Goal: Information Seeking & Learning: Learn about a topic

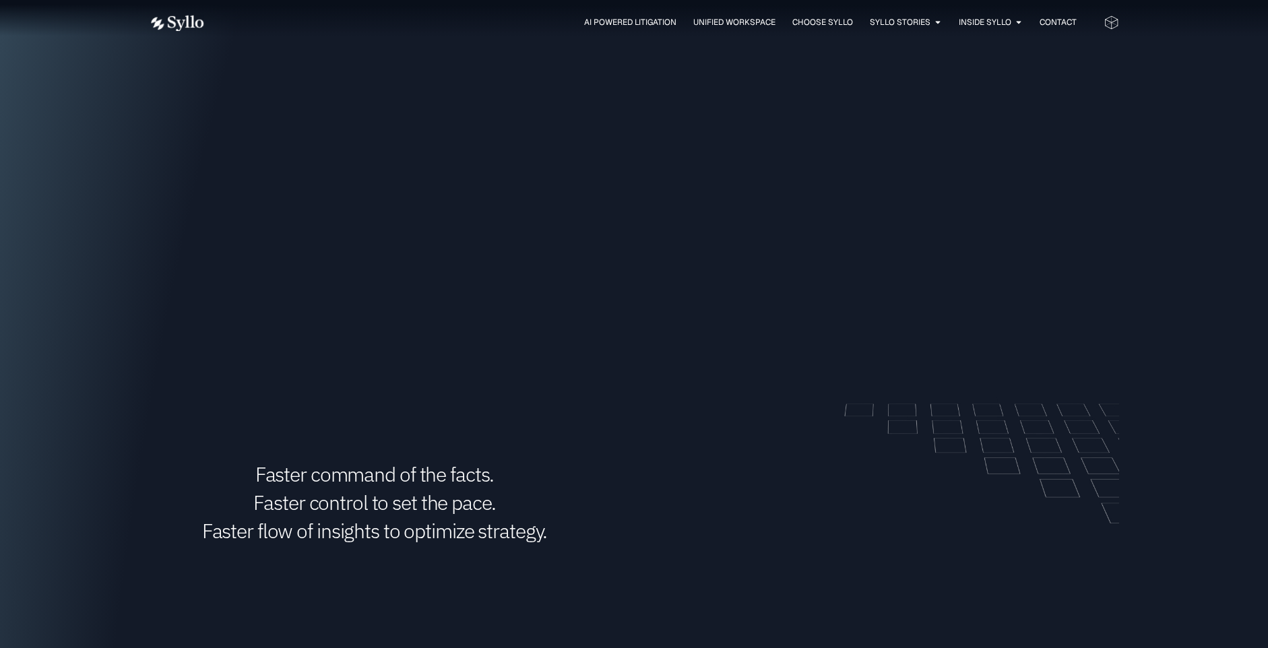
scroll to position [1323, 0]
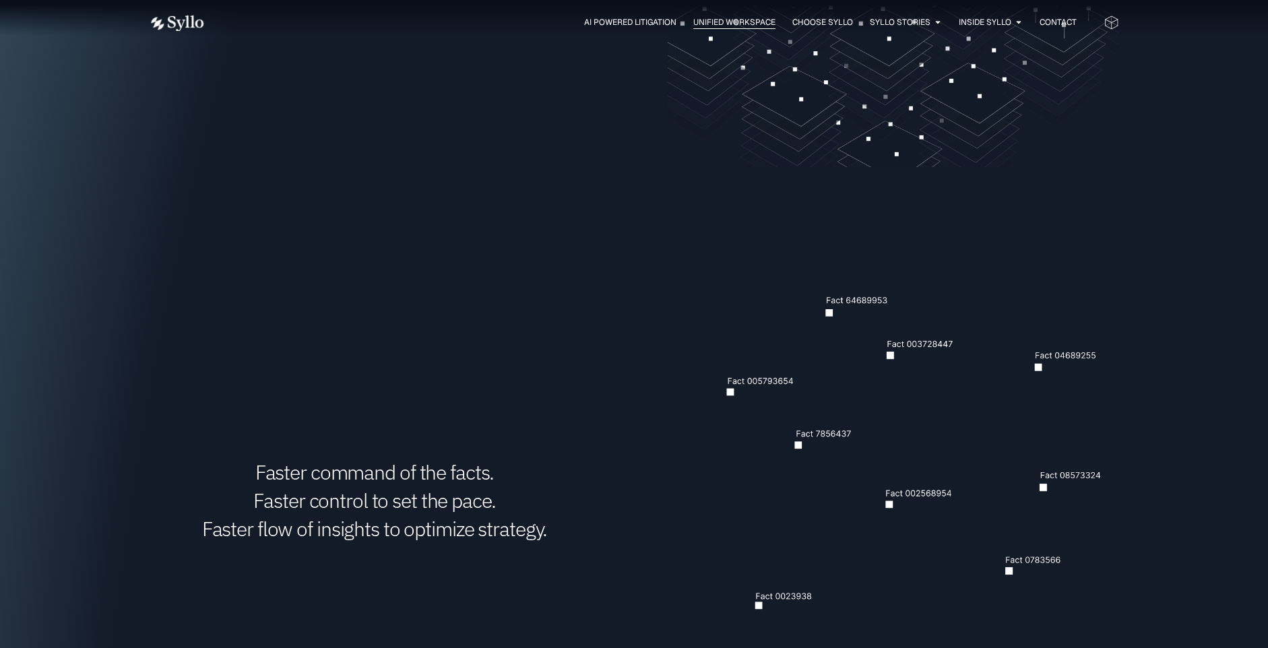
click at [730, 26] on span "Unified Workspace" at bounding box center [734, 22] width 82 height 12
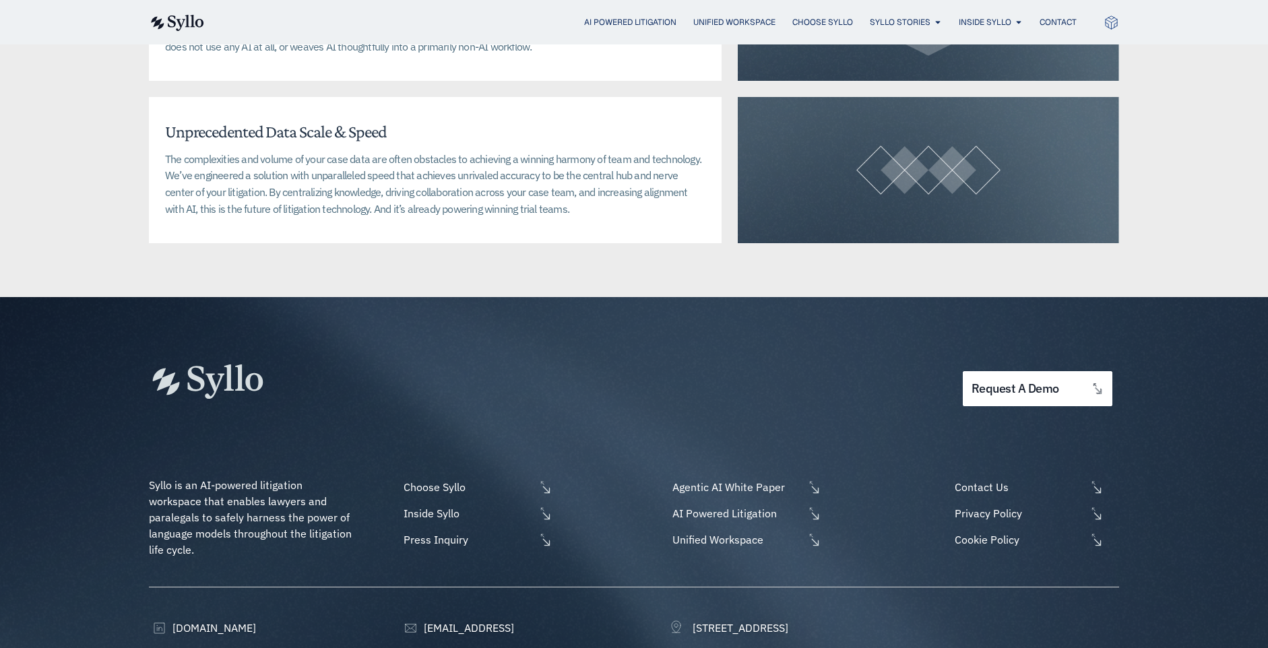
scroll to position [3346, 0]
click at [437, 505] on span "Inside Syllo" at bounding box center [467, 513] width 135 height 16
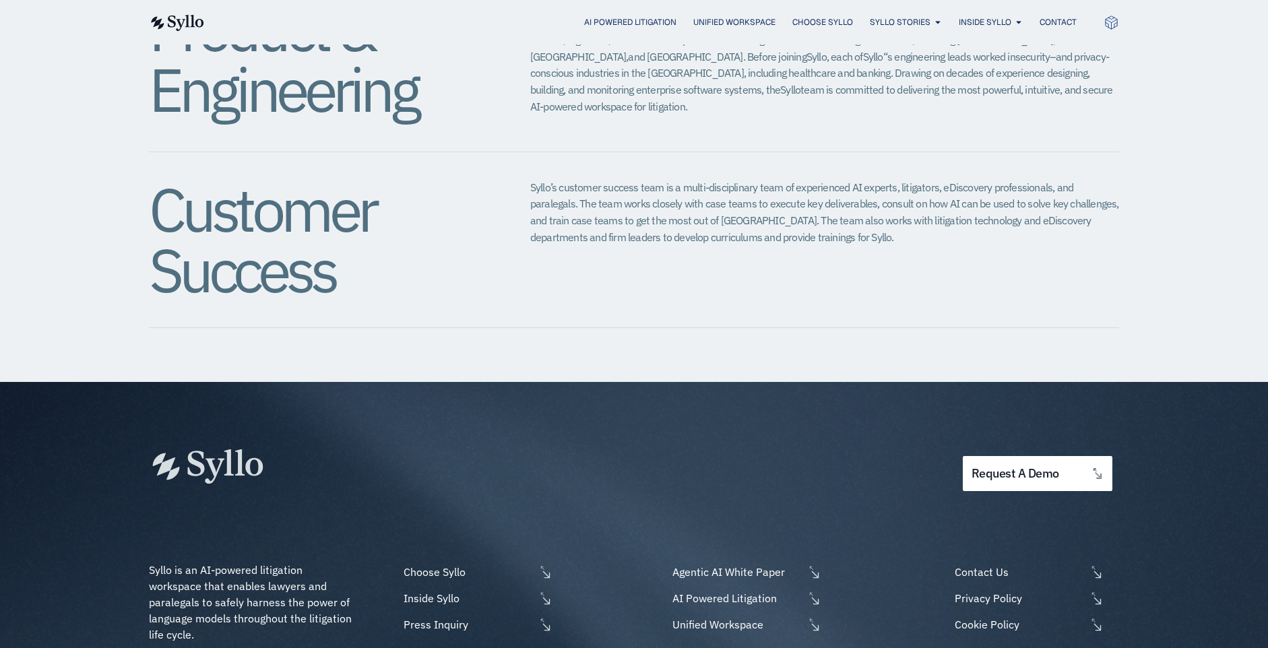
scroll to position [1517, 0]
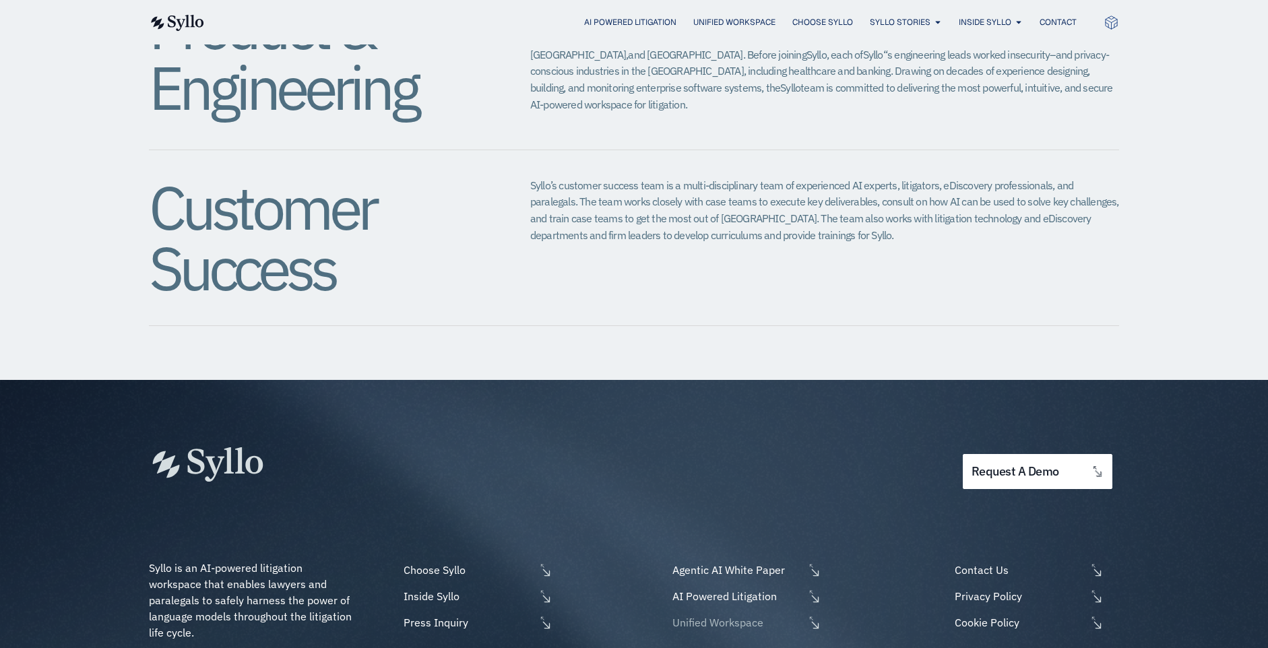
click at [724, 615] on span "Unified Workspace" at bounding box center [736, 623] width 135 height 16
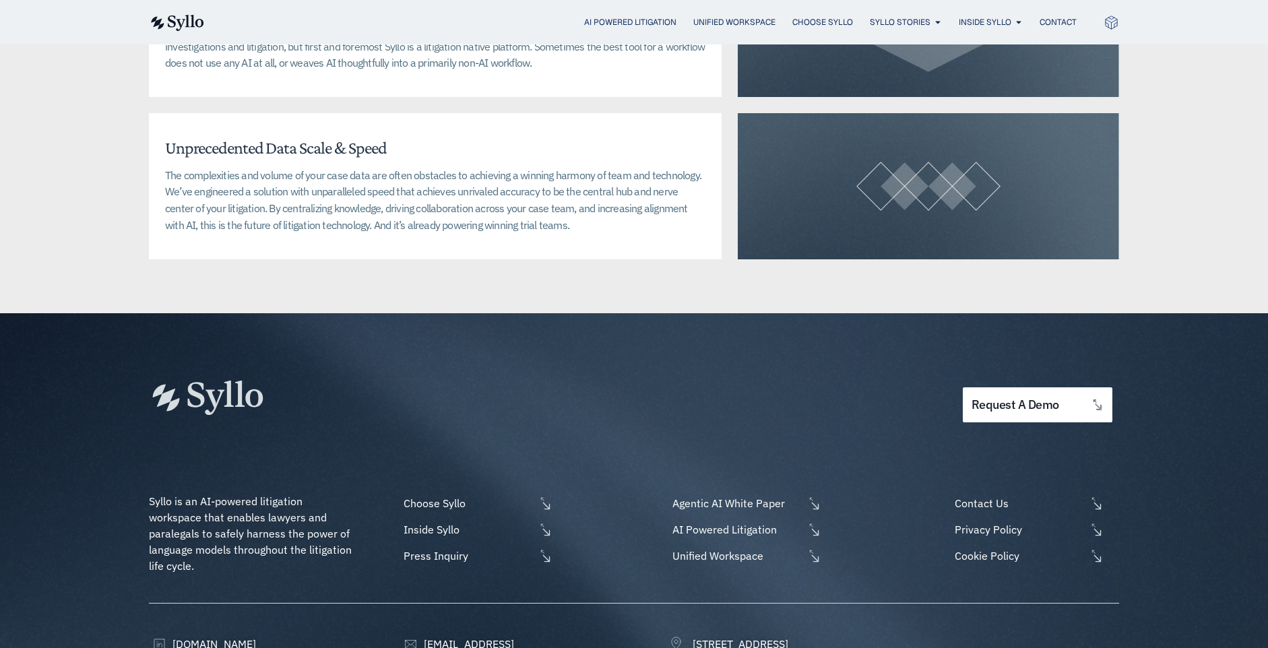
scroll to position [3331, 0]
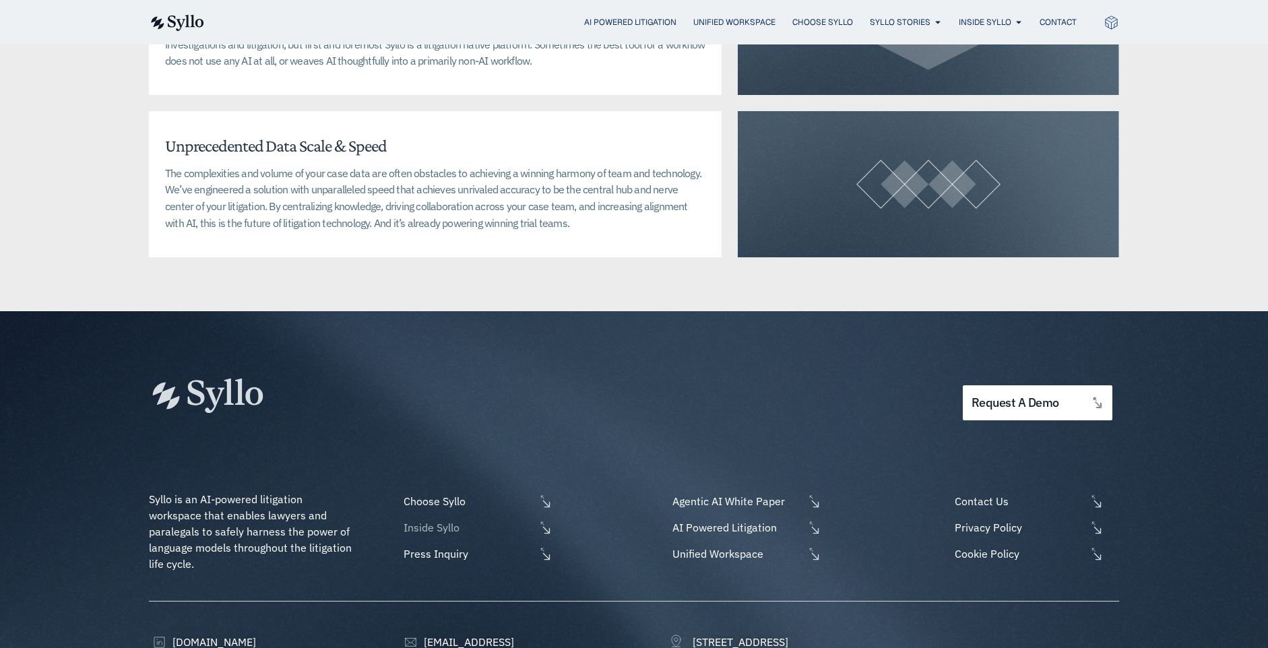
click at [443, 520] on span "Inside Syllo" at bounding box center [467, 528] width 135 height 16
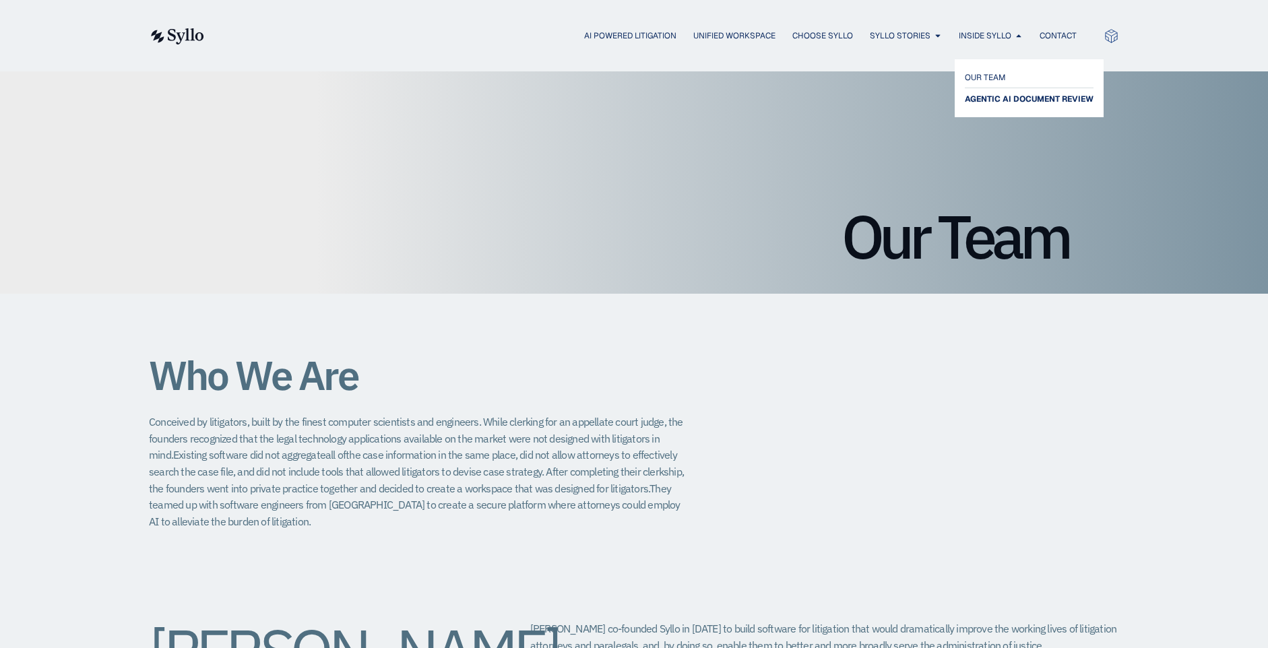
click at [978, 101] on span "AGENTIC AI DOCUMENT REVIEW" at bounding box center [1029, 99] width 129 height 16
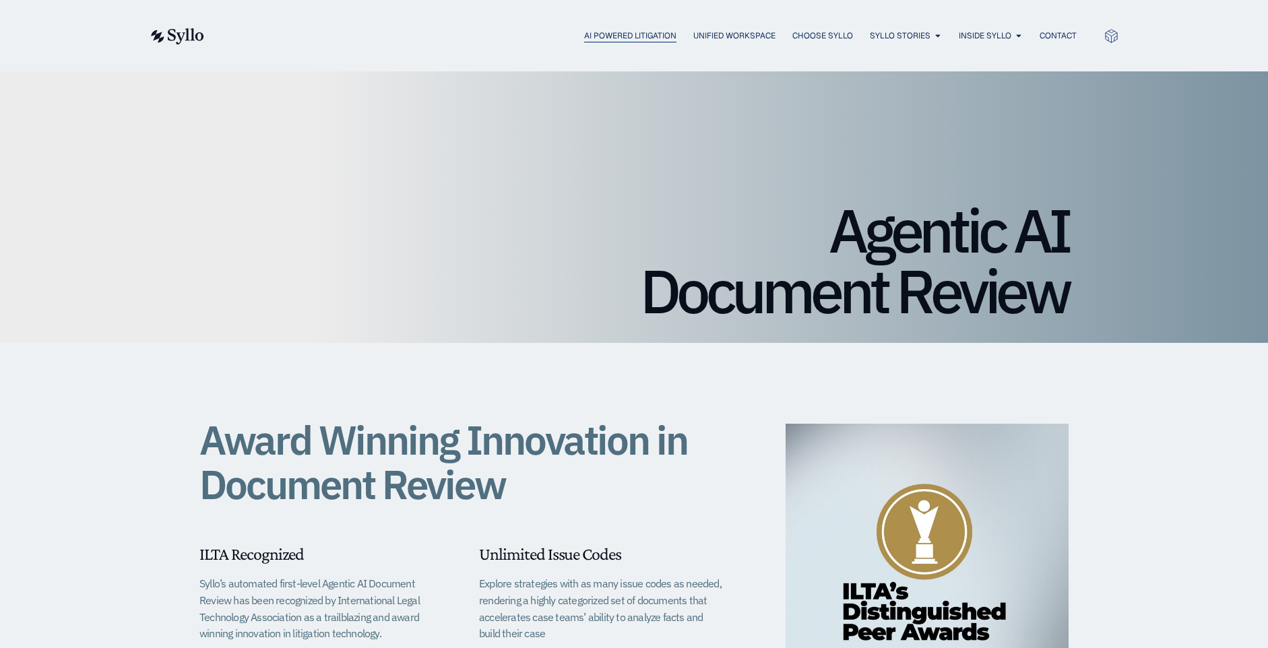
click at [592, 36] on span "AI Powered Litigation" at bounding box center [630, 36] width 92 height 12
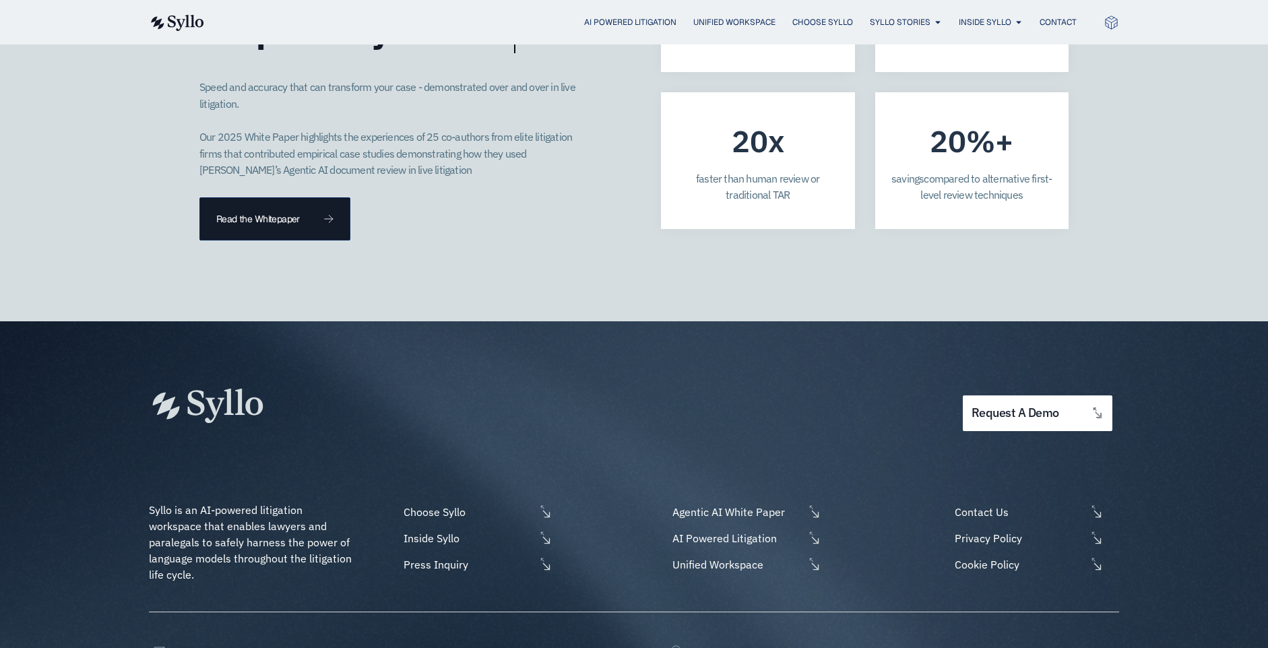
scroll to position [3870, 0]
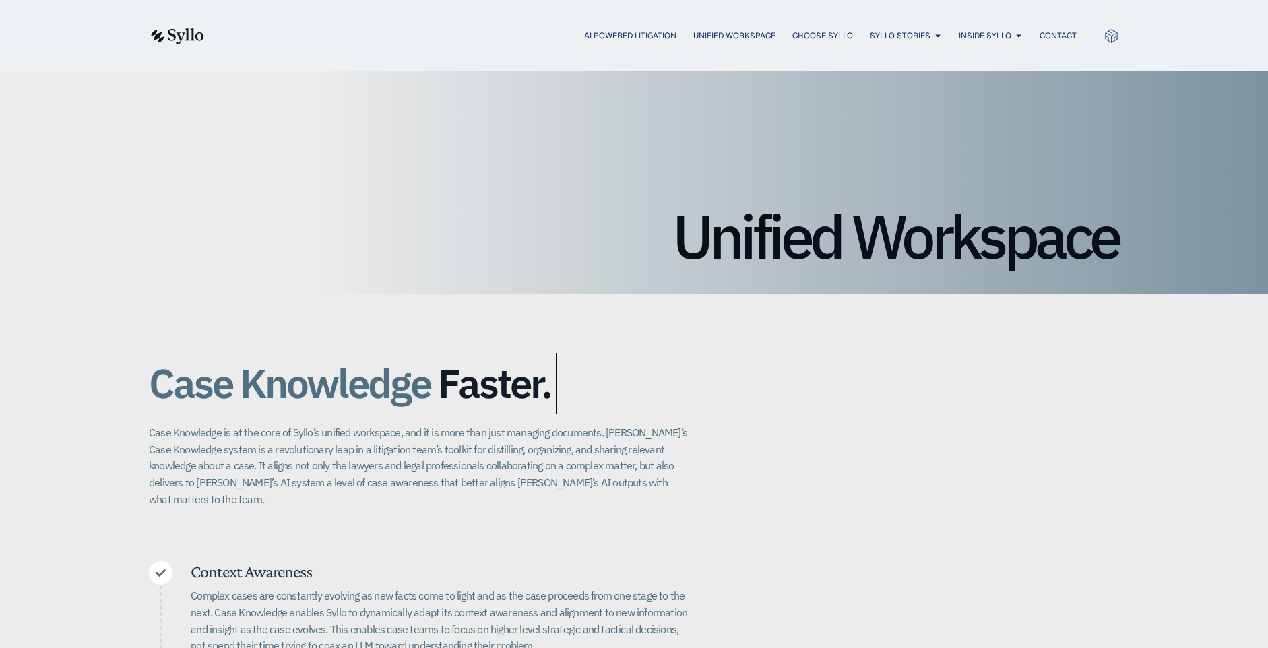
click at [617, 34] on span "AI Powered Litigation" at bounding box center [630, 36] width 92 height 12
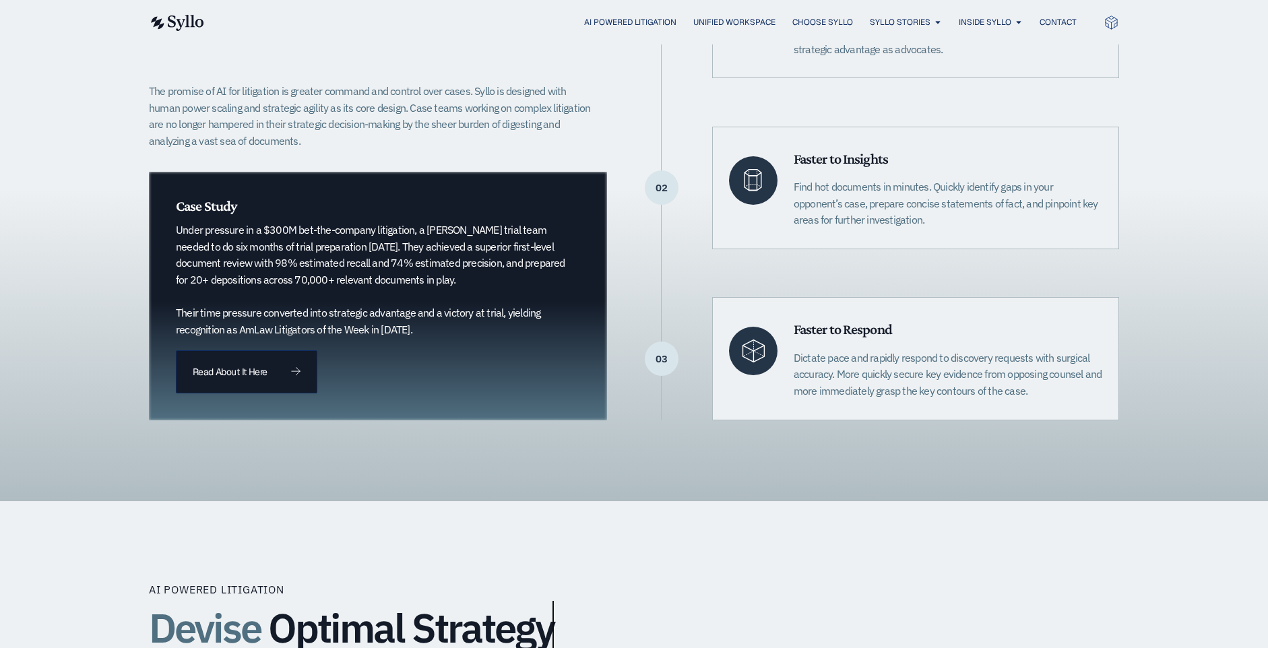
scroll to position [409, 0]
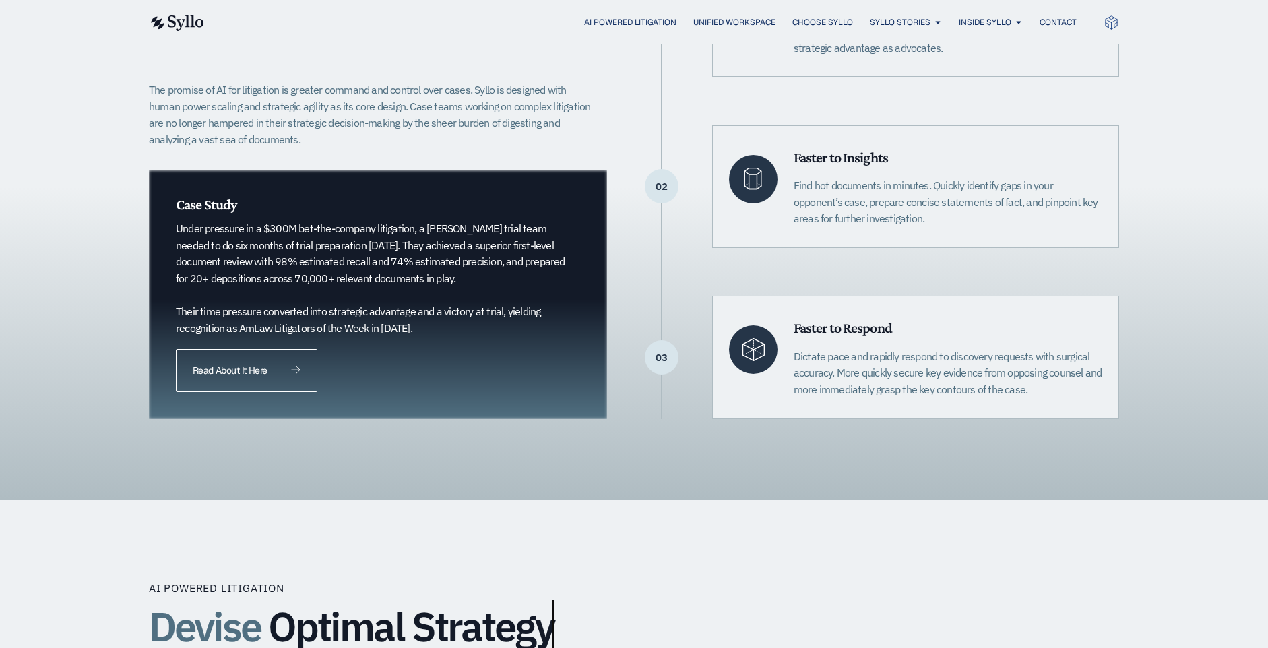
click at [290, 383] on link "Read About It Here" at bounding box center [247, 370] width 142 height 43
click at [348, 261] on p "Under pressure in a $300M bet-the-company litigation, a [PERSON_NAME] trial tea…" at bounding box center [371, 278] width 390 height 116
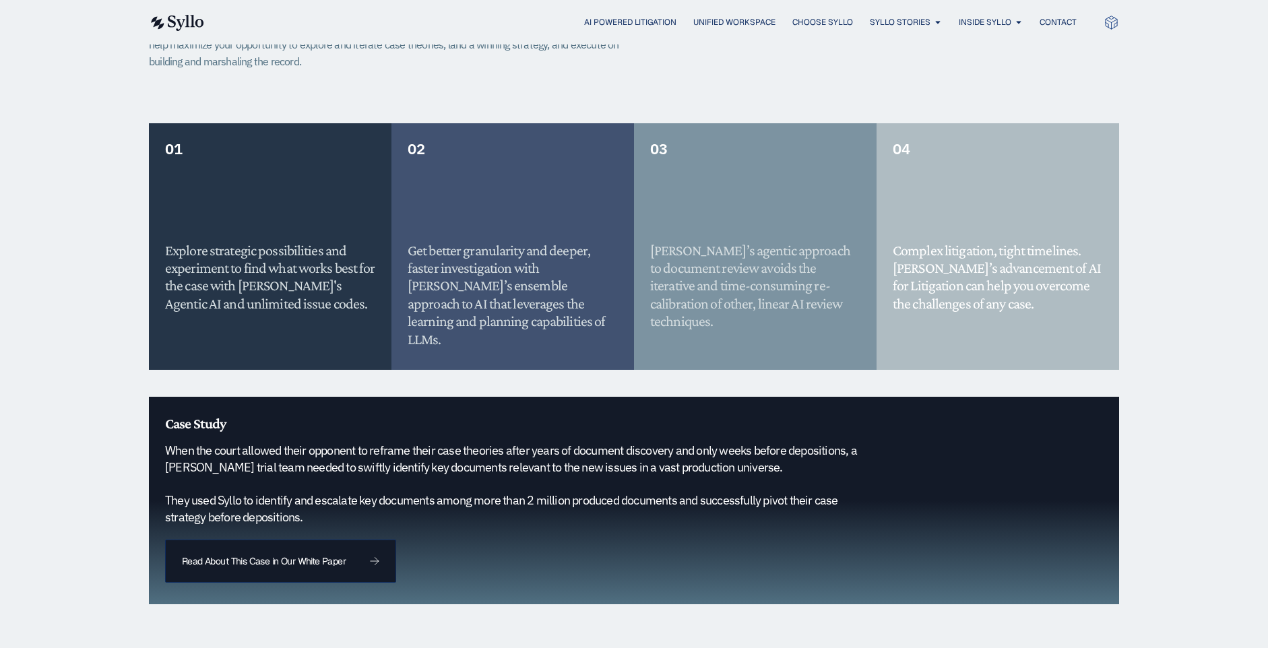
scroll to position [1066, 0]
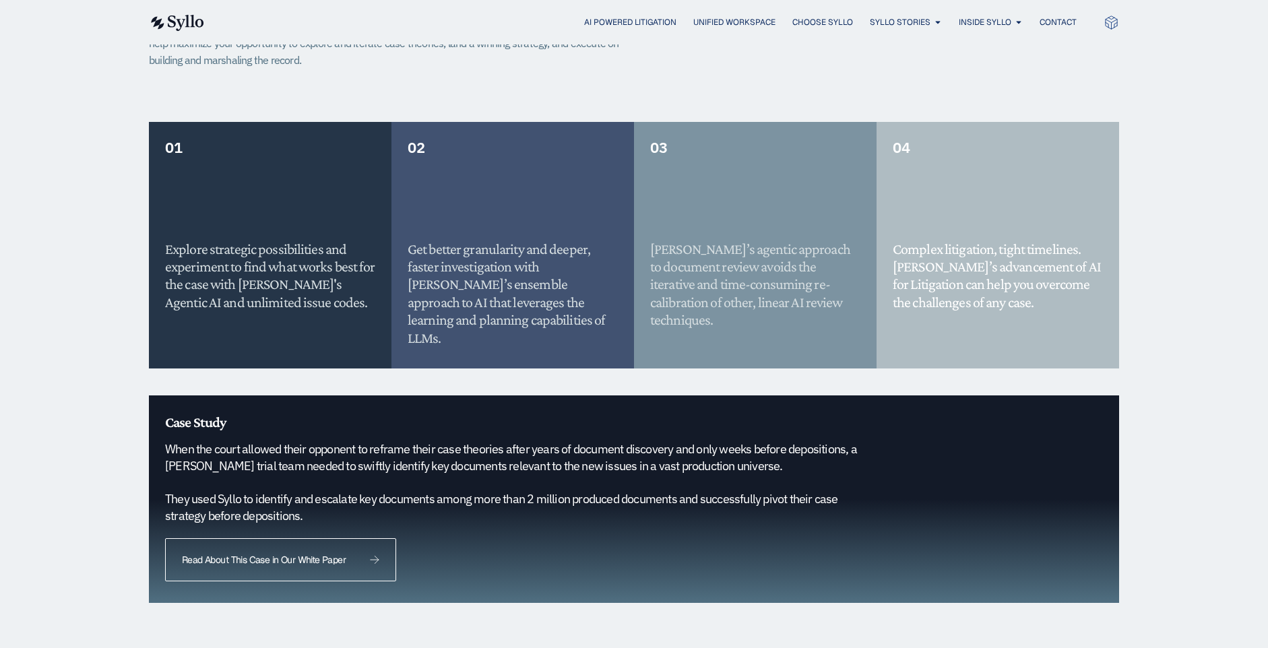
click at [244, 547] on link "Read About This Case in Our White Paper" at bounding box center [280, 559] width 231 height 43
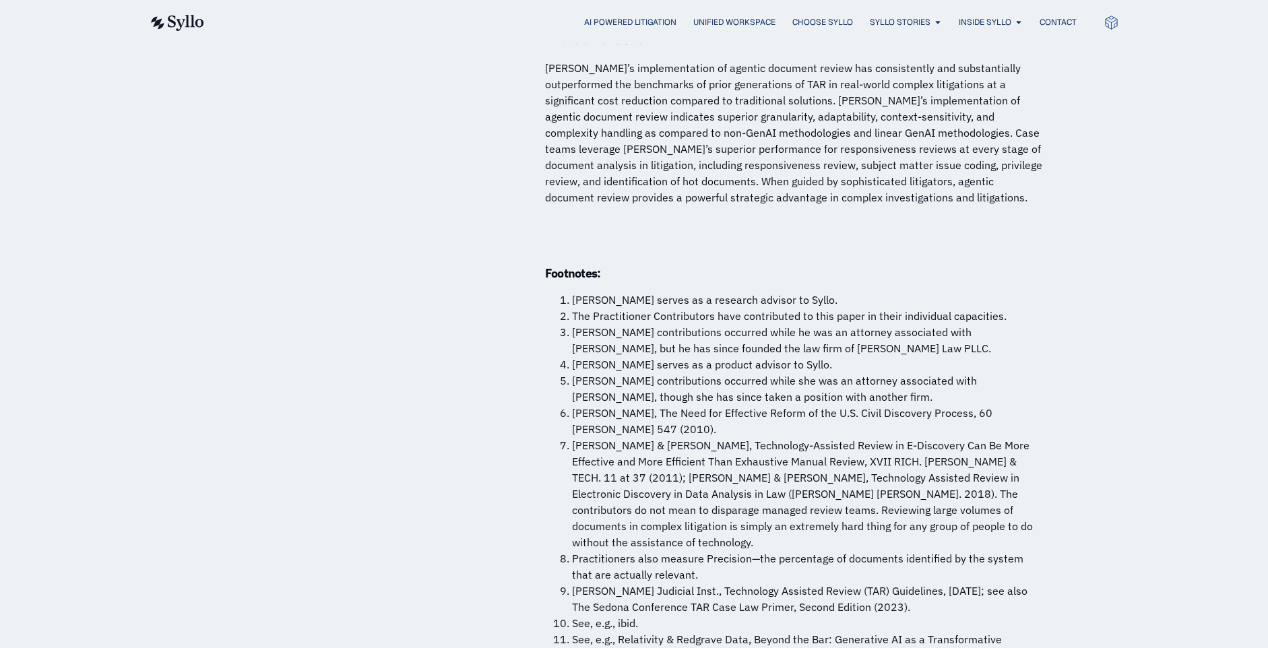
scroll to position [9844, 0]
